Goal: Information Seeking & Learning: Learn about a topic

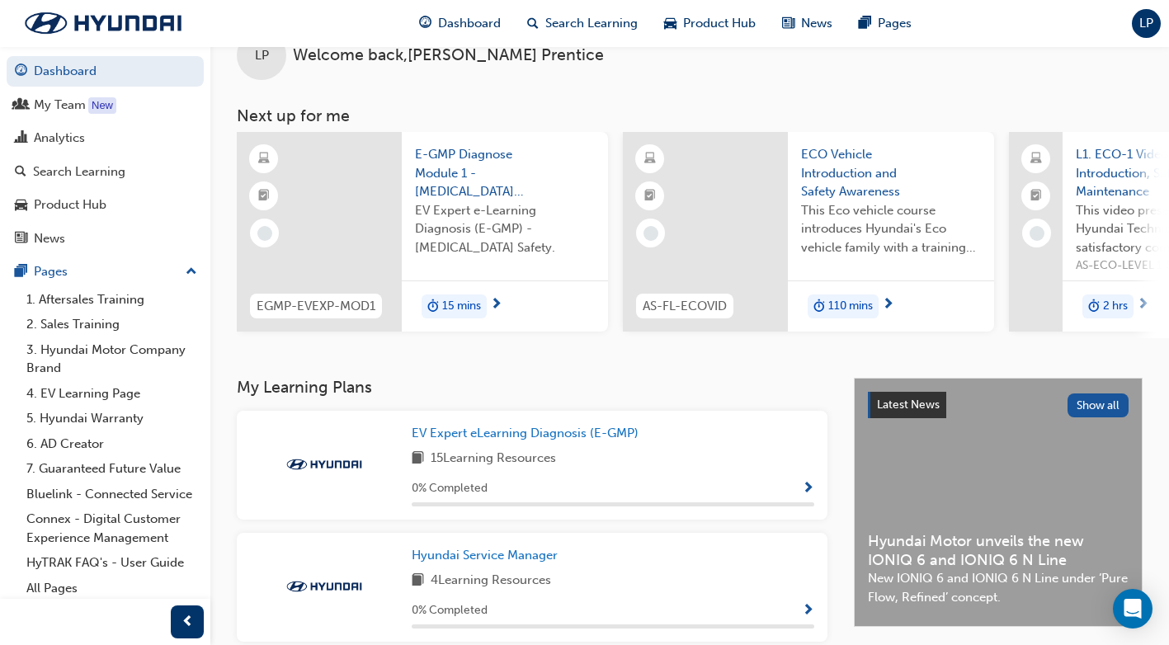
scroll to position [82, 0]
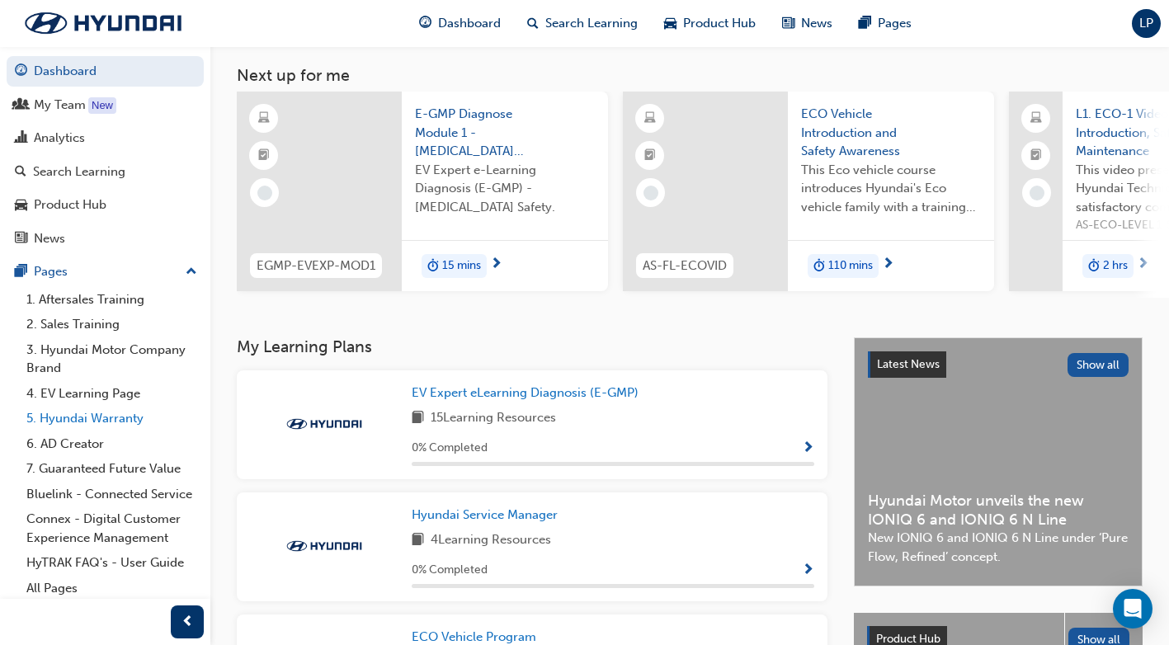
click at [104, 422] on link "5. Hyundai Warranty" at bounding box center [112, 419] width 184 height 26
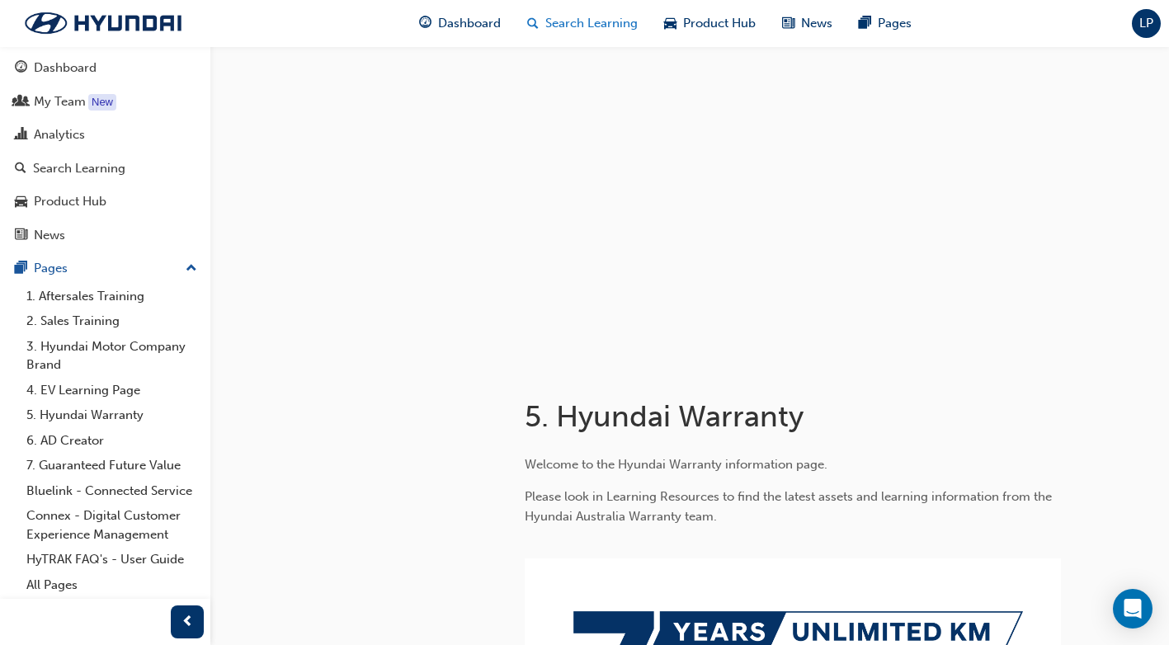
click at [573, 20] on span "Search Learning" at bounding box center [591, 23] width 92 height 19
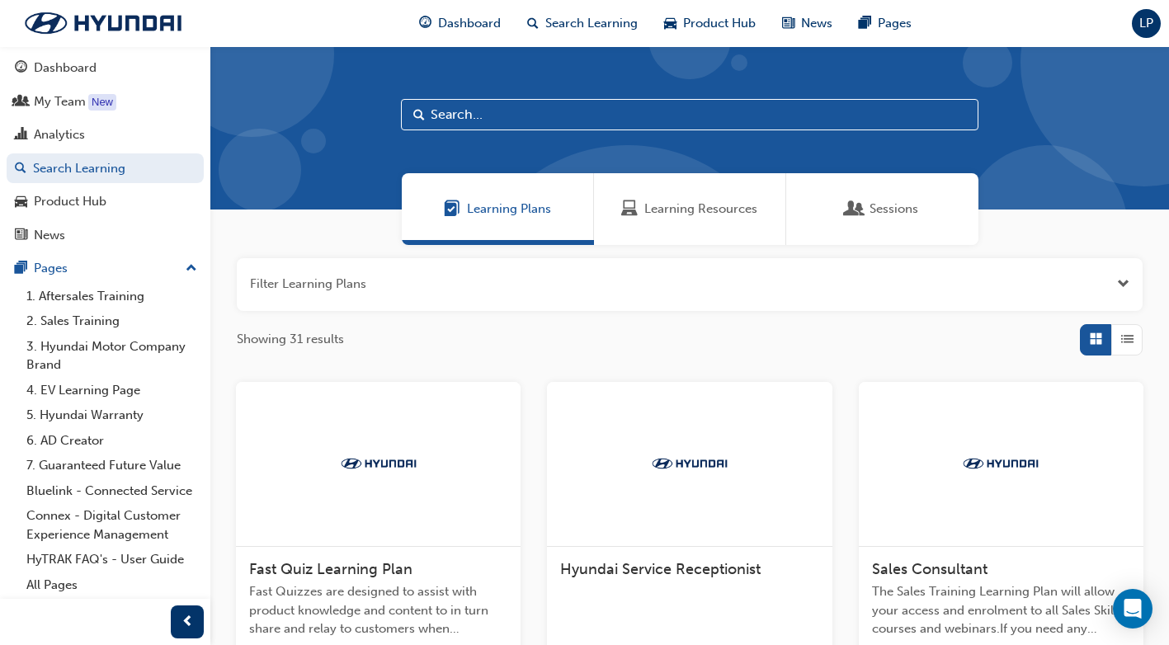
click at [508, 111] on input "text" at bounding box center [689, 114] width 577 height 31
click at [704, 215] on span "Learning Resources" at bounding box center [700, 209] width 113 height 19
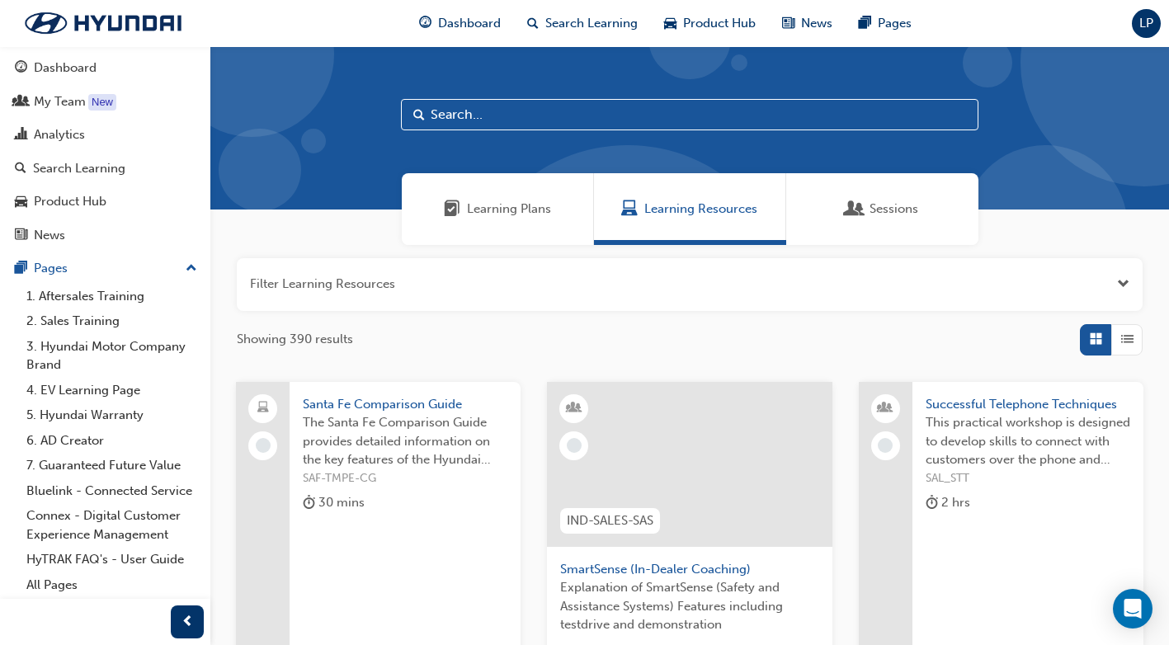
click at [483, 114] on input "text" at bounding box center [689, 114] width 577 height 31
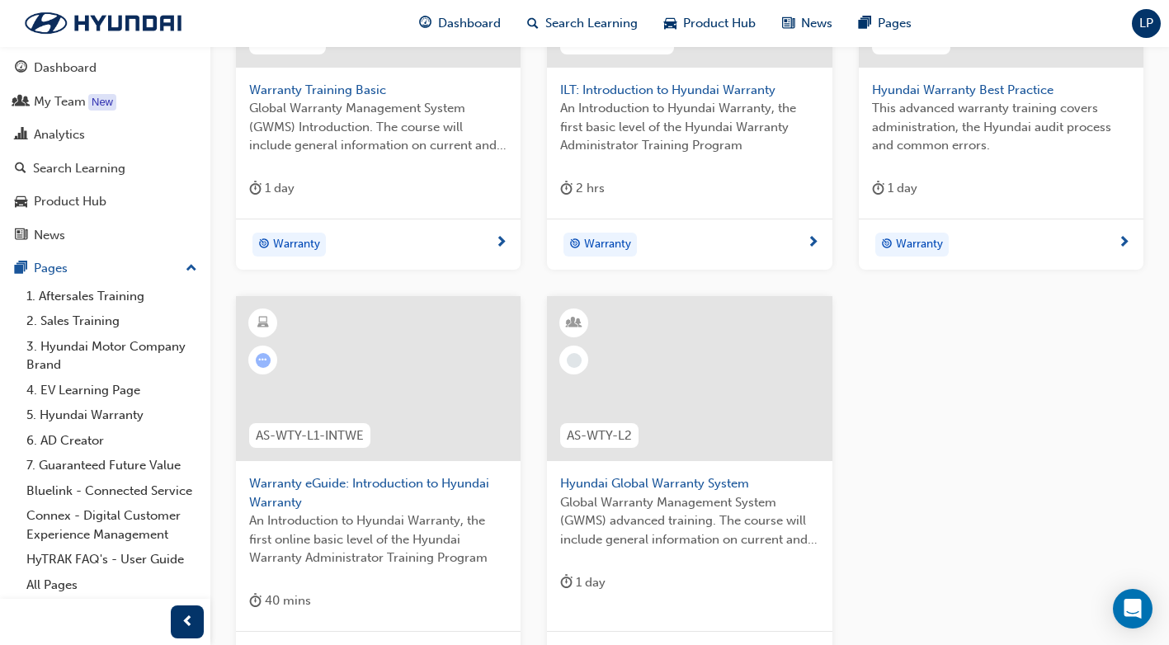
scroll to position [495, 0]
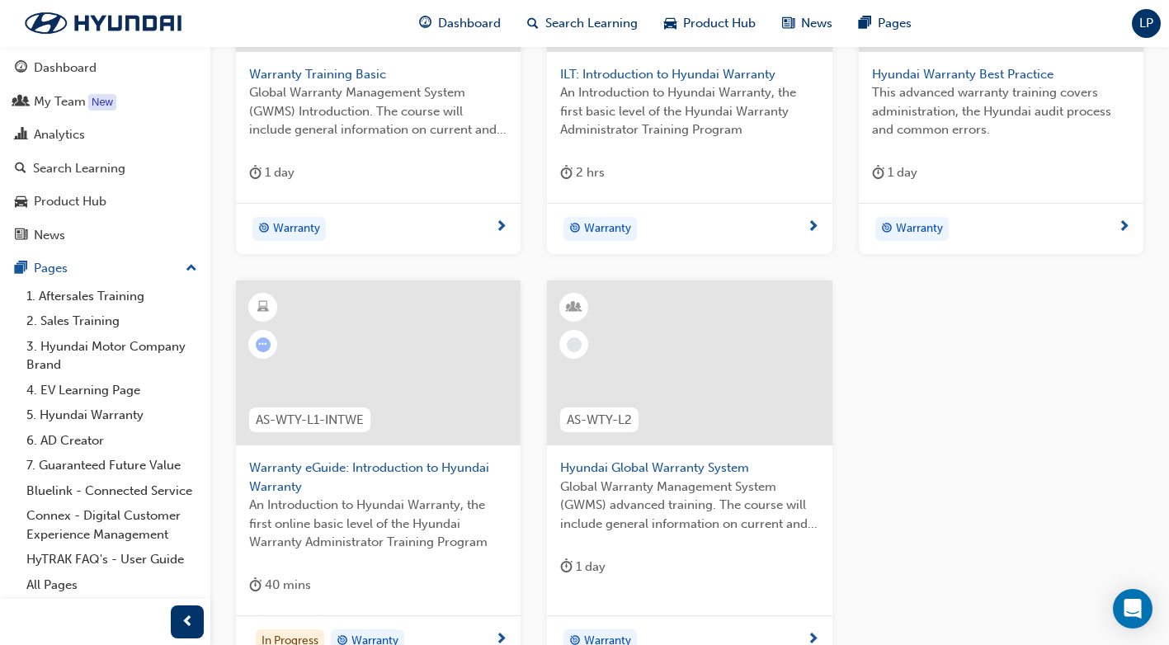
type input "warra"
click at [341, 332] on div at bounding box center [378, 362] width 285 height 165
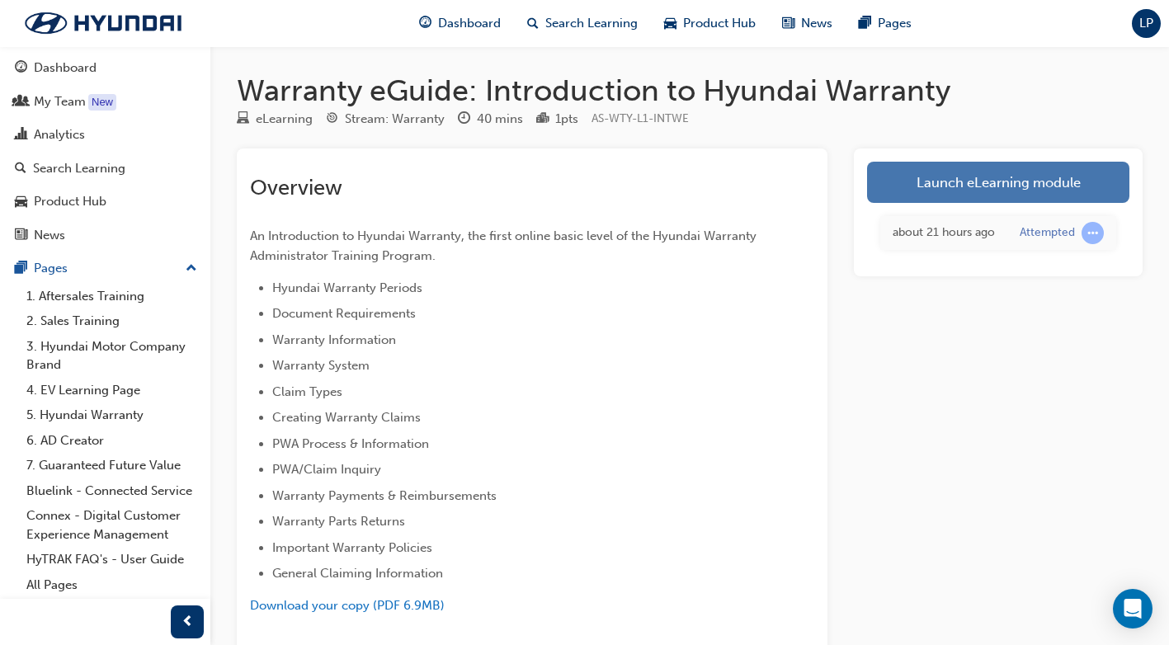
click at [978, 183] on link "Launch eLearning module" at bounding box center [998, 182] width 262 height 41
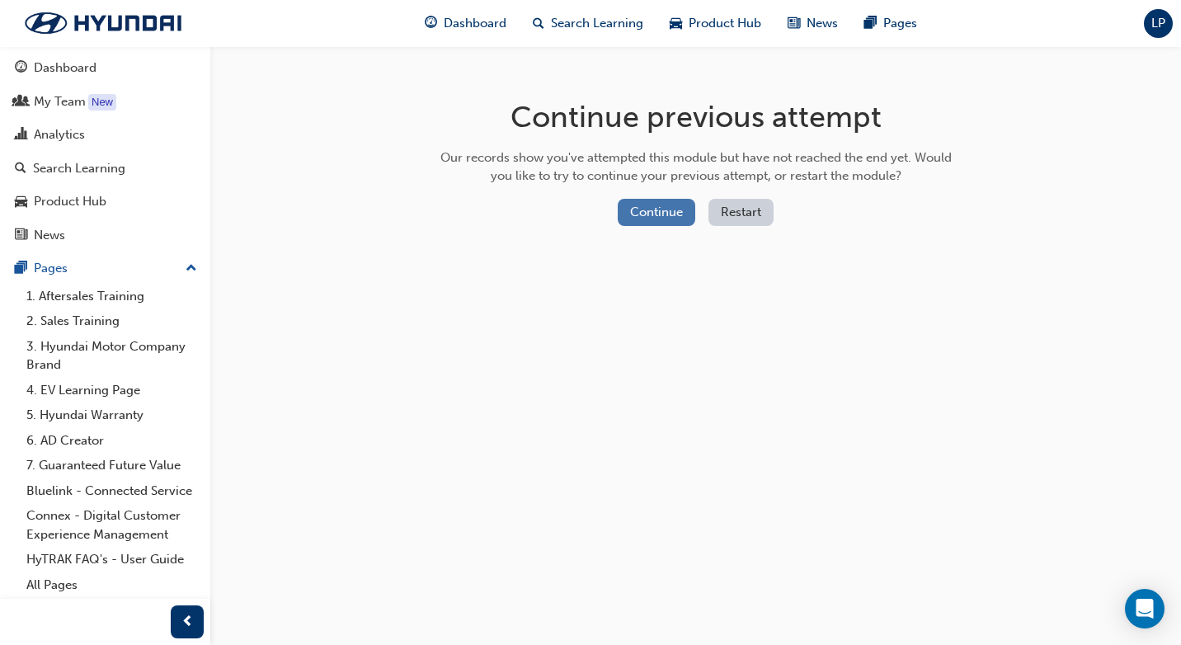
click at [670, 215] on button "Continue" at bounding box center [657, 212] width 78 height 27
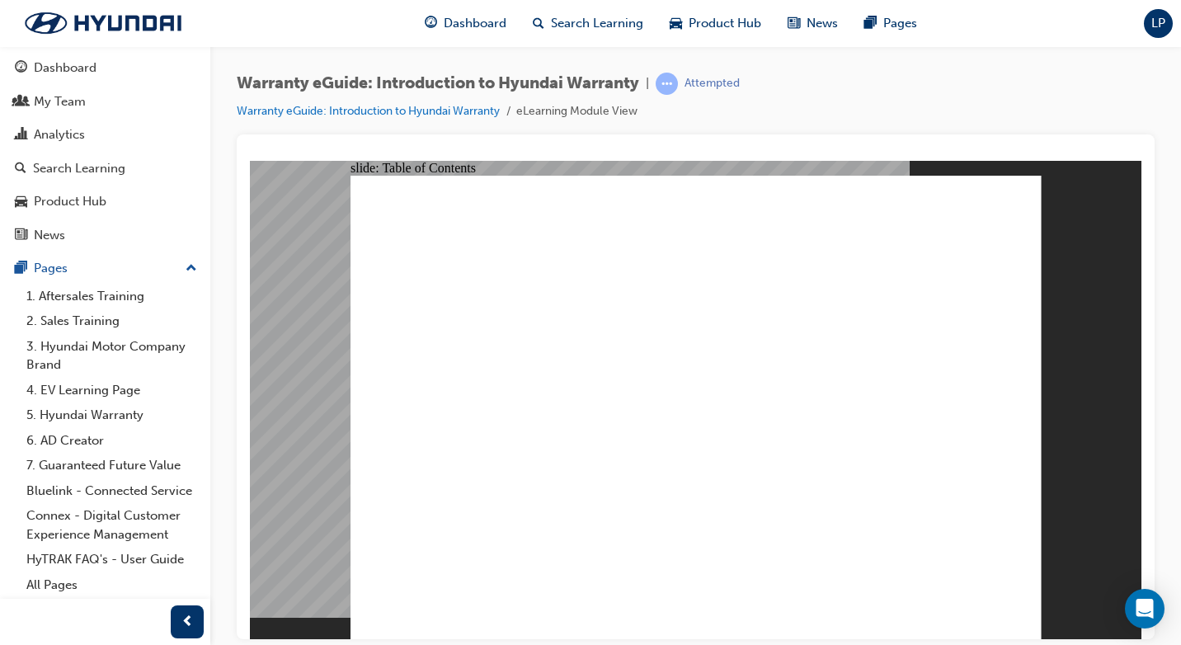
drag, startPoint x: 993, startPoint y: 185, endPoint x: 1017, endPoint y: 180, distance: 24.4
